Goal: Task Accomplishment & Management: Manage account settings

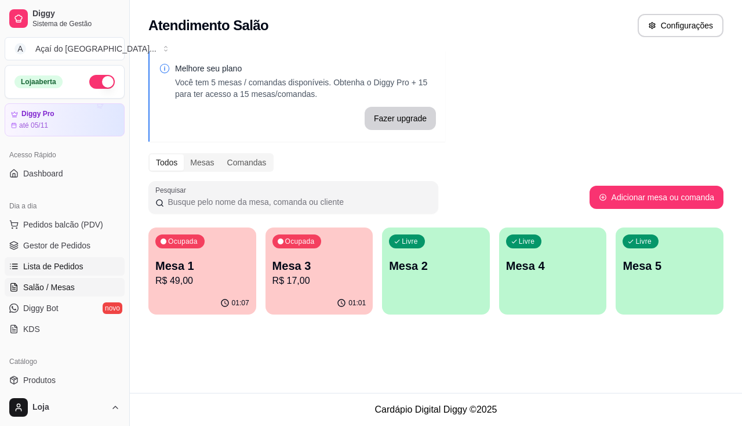
click at [31, 266] on span "Lista de Pedidos" at bounding box center [53, 266] width 60 height 12
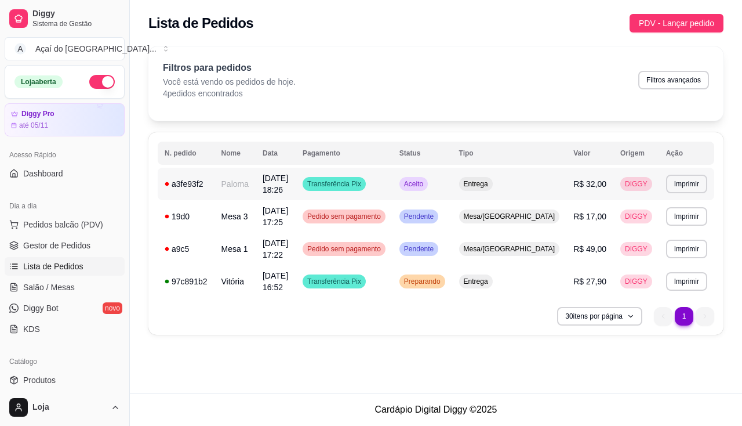
click at [222, 187] on td "Paloma" at bounding box center [235, 184] width 41 height 32
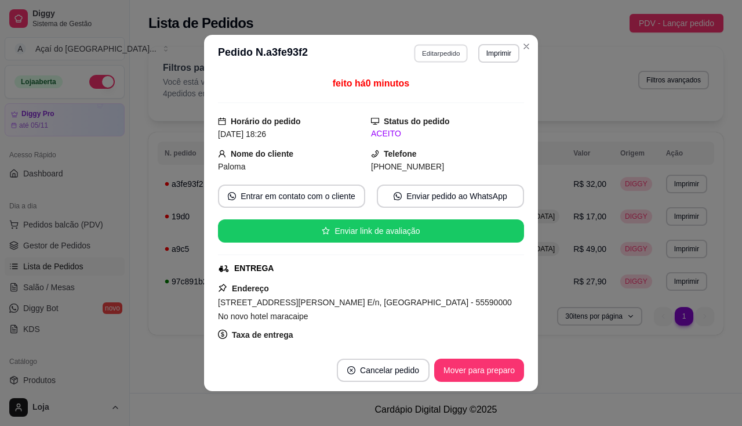
click at [456, 58] on button "Editar pedido" at bounding box center [442, 53] width 54 height 18
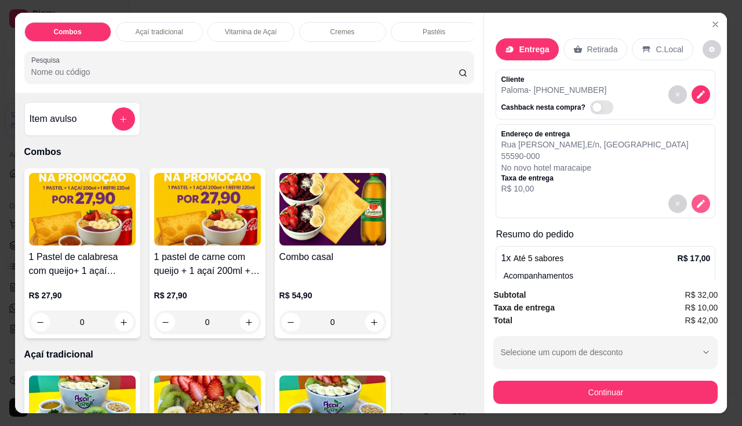
click at [696, 198] on icon "decrease-product-quantity" at bounding box center [701, 203] width 10 height 10
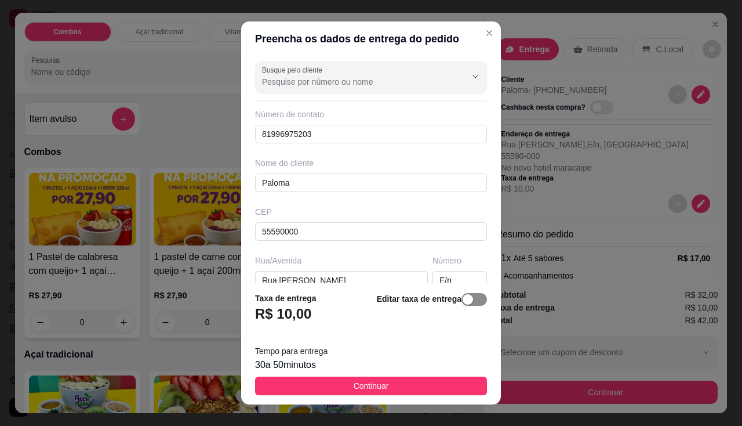
click at [467, 298] on span "button" at bounding box center [475, 299] width 26 height 13
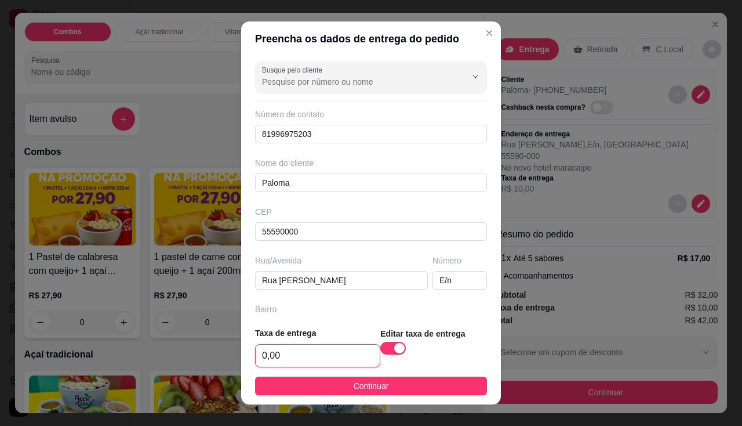
click at [342, 363] on input "0,00" at bounding box center [318, 356] width 124 height 22
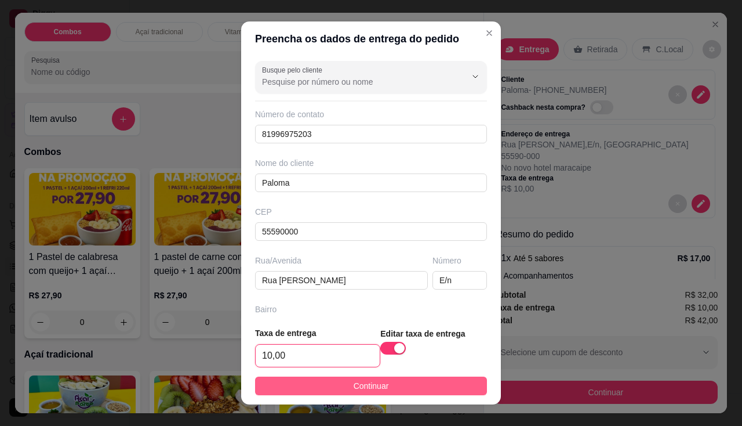
type input "10,00"
click at [341, 379] on button "Continuar" at bounding box center [371, 385] width 232 height 19
click at [341, 379] on img at bounding box center [333, 411] width 107 height 73
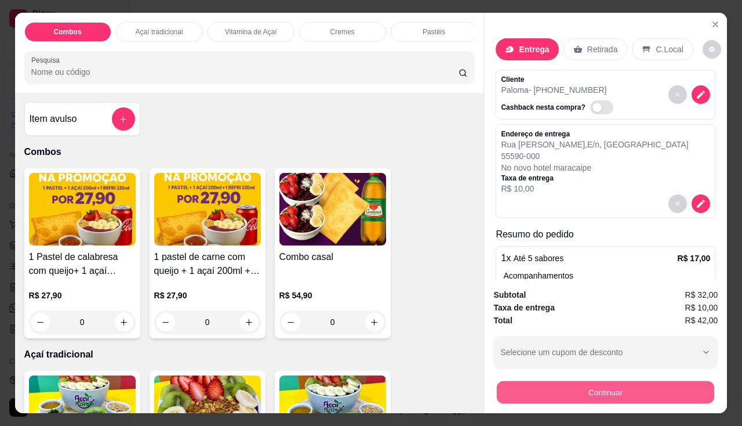
click at [600, 386] on button "Continuar" at bounding box center [606, 392] width 218 height 23
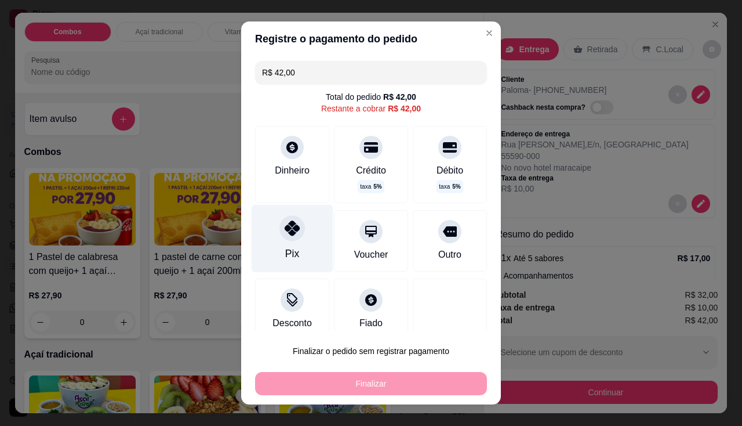
click at [280, 220] on div at bounding box center [293, 228] width 26 height 26
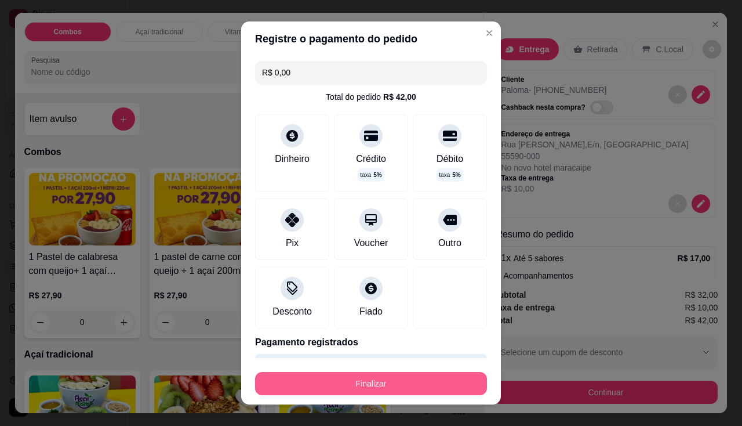
click at [324, 390] on button "Finalizar" at bounding box center [371, 383] width 232 height 23
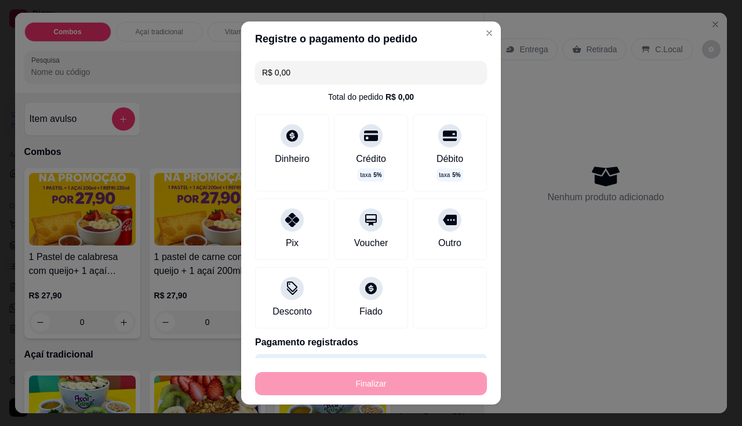
type input "-R$ 42,00"
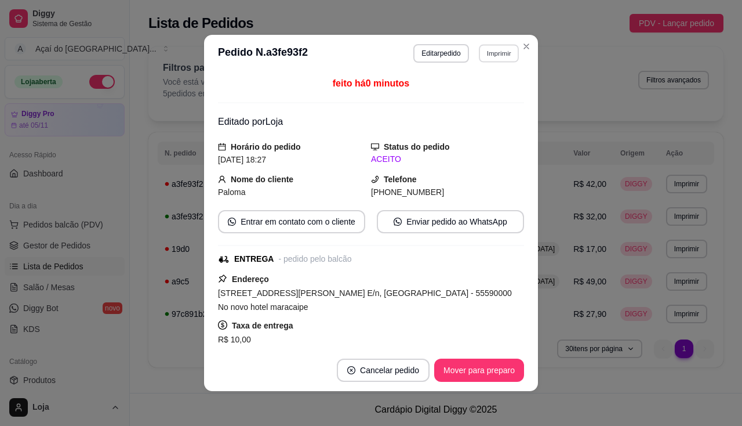
click at [506, 53] on button "Imprimir" at bounding box center [499, 53] width 40 height 18
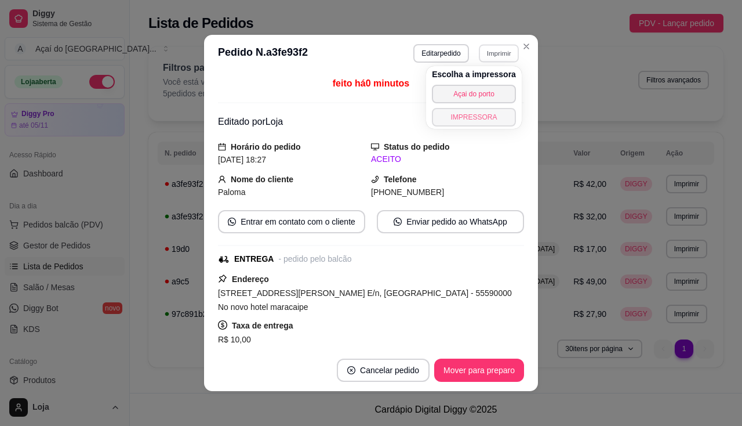
click at [490, 111] on button "IMPRESSORA" at bounding box center [474, 117] width 84 height 19
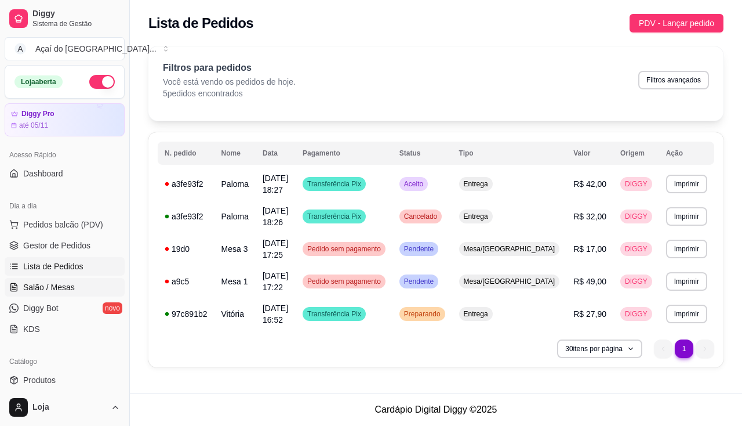
click at [73, 285] on link "Salão / Mesas" at bounding box center [65, 287] width 120 height 19
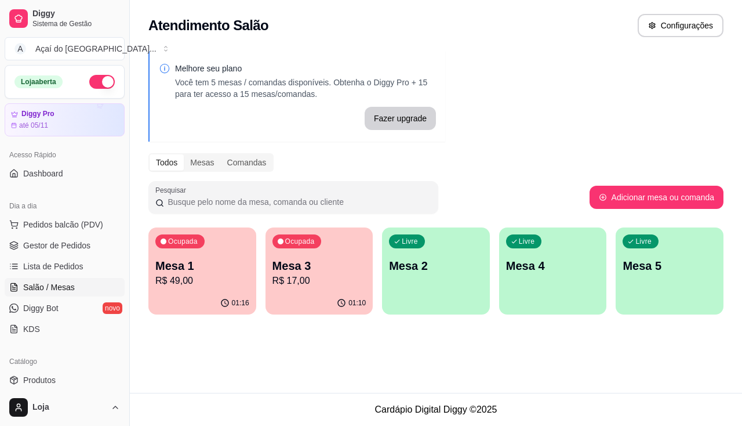
click at [304, 284] on p "R$ 17,00" at bounding box center [320, 281] width 94 height 14
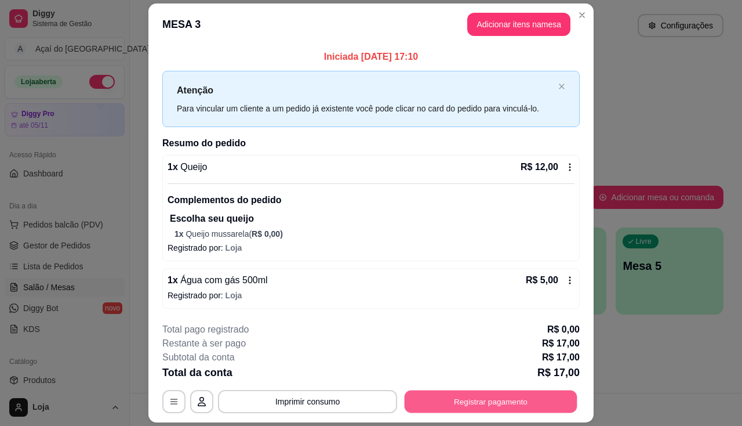
click at [535, 397] on button "Registrar pagamento" at bounding box center [491, 401] width 173 height 23
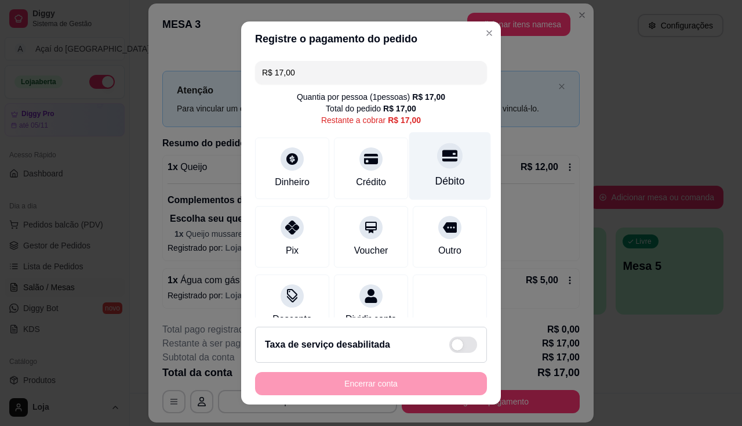
click at [438, 164] on div at bounding box center [450, 156] width 26 height 26
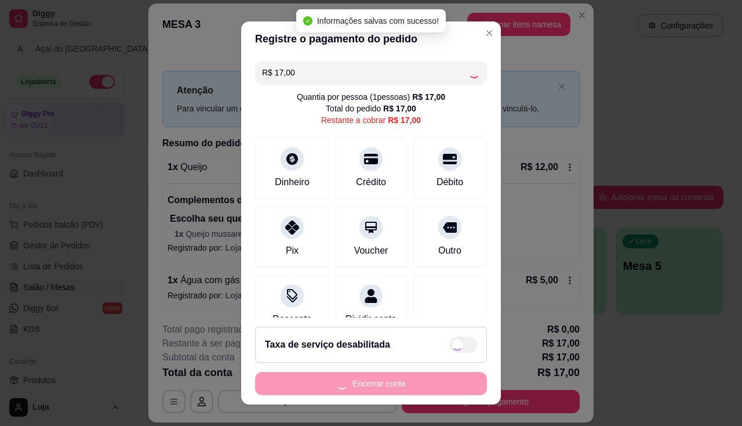
type input "R$ 0,00"
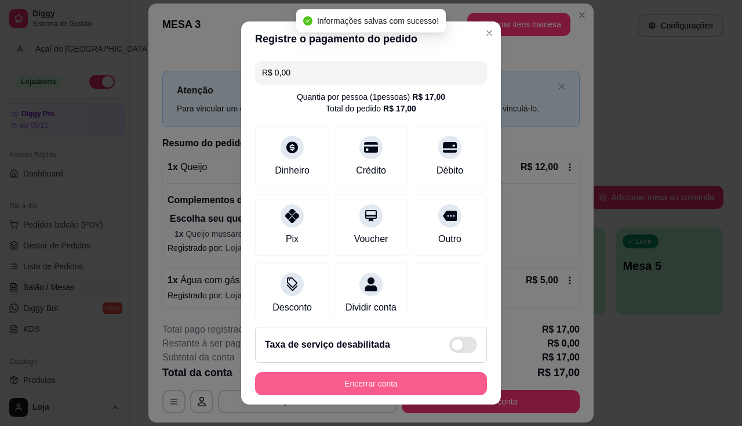
click at [421, 379] on button "Encerrar conta" at bounding box center [371, 383] width 232 height 23
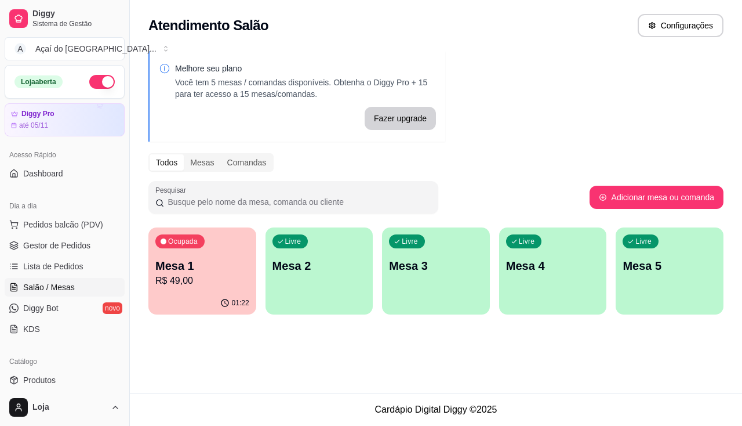
click at [159, 285] on p "R$ 49,00" at bounding box center [202, 281] width 94 height 14
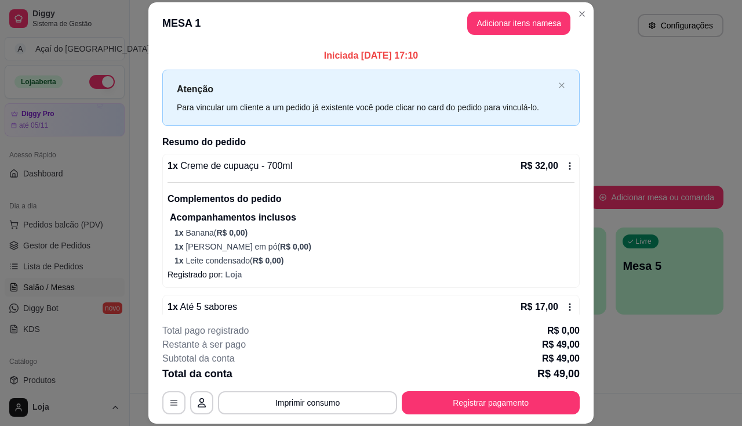
click at [447, 411] on button "Registrar pagamento" at bounding box center [491, 402] width 178 height 23
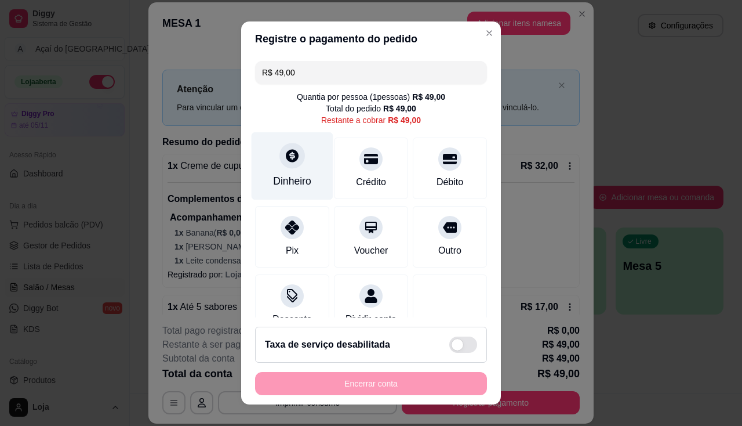
click at [300, 169] on div "Dinheiro" at bounding box center [293, 166] width 82 height 68
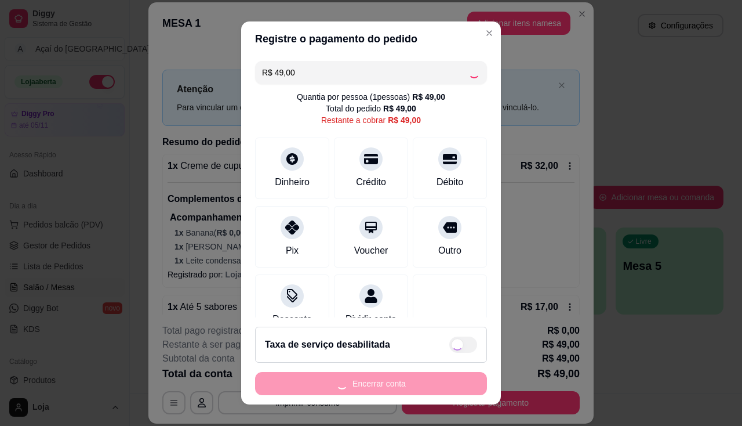
type input "R$ 0,00"
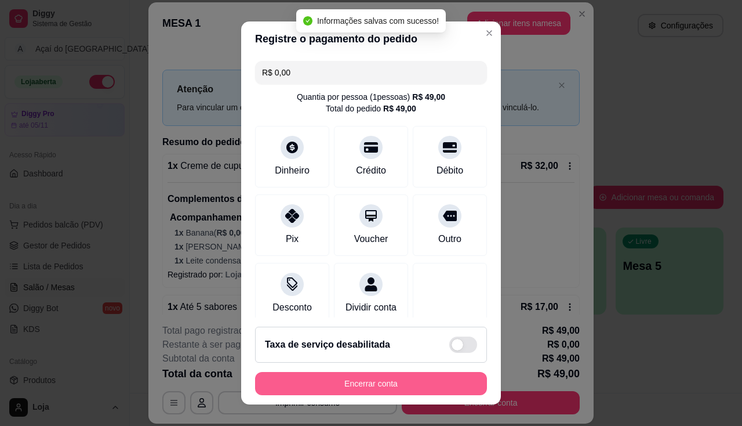
click at [382, 390] on button "Encerrar conta" at bounding box center [371, 383] width 232 height 23
